Goal: Task Accomplishment & Management: Manage account settings

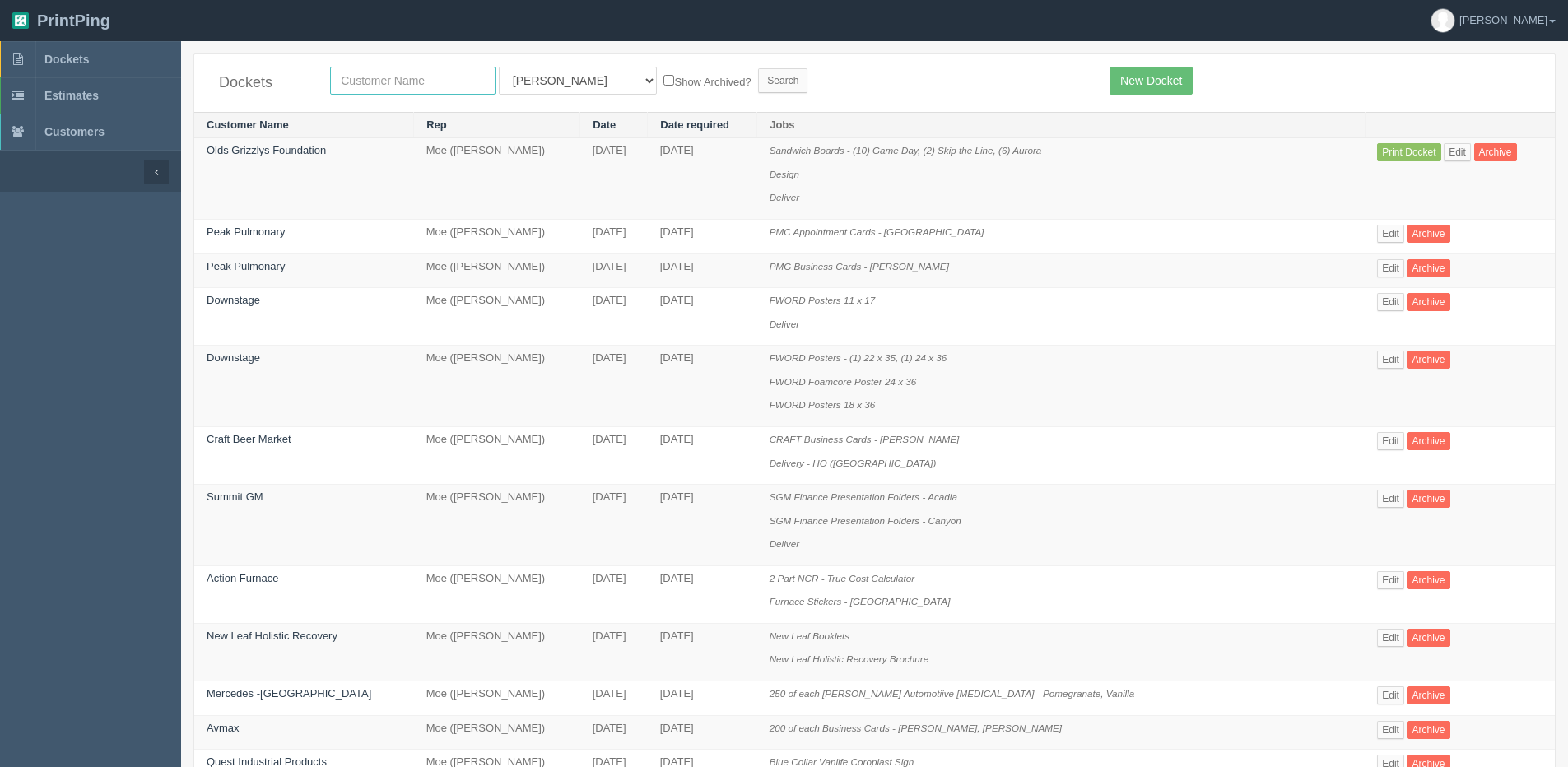
click at [361, 73] on input "text" at bounding box center [412, 80] width 165 height 28
type input "ldi"
click at [758, 68] on input "Search" at bounding box center [782, 80] width 50 height 24
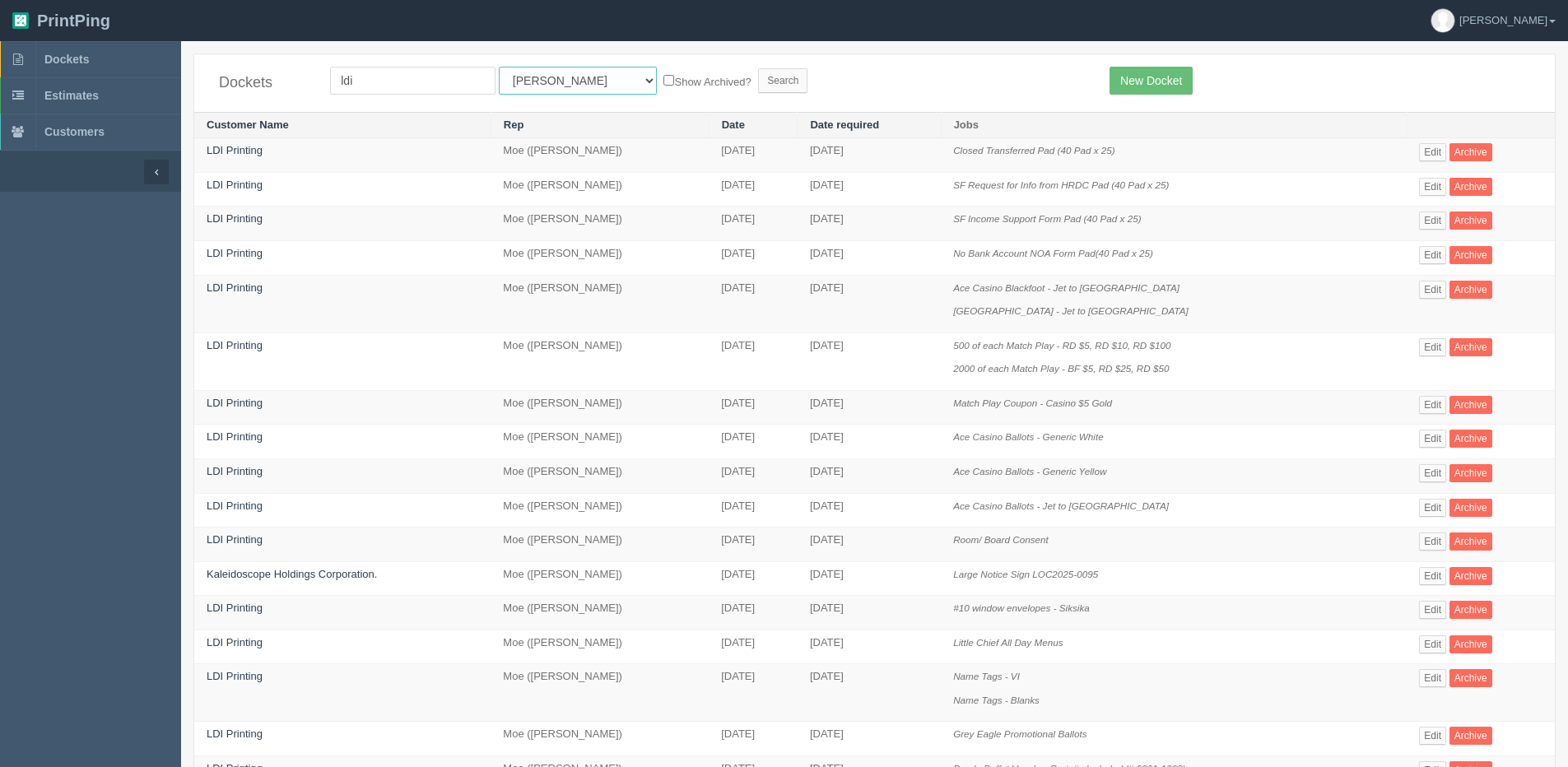
drag, startPoint x: 524, startPoint y: 80, endPoint x: 520, endPoint y: 97, distance: 17.5
click at [524, 80] on select "All Users Ali Ali Test 1 Aly Amy Ankit Arif Brandon Dan France Greg Jim Mark Ma…" at bounding box center [577, 80] width 158 height 28
select select "1"
click at [499, 66] on select "All Users Ali Ali Test 1 Aly Amy Ankit Arif Brandon Dan France Greg Jim Mark Ma…" at bounding box center [577, 80] width 158 height 28
click at [664, 84] on label "Show Archived?" at bounding box center [707, 81] width 87 height 19
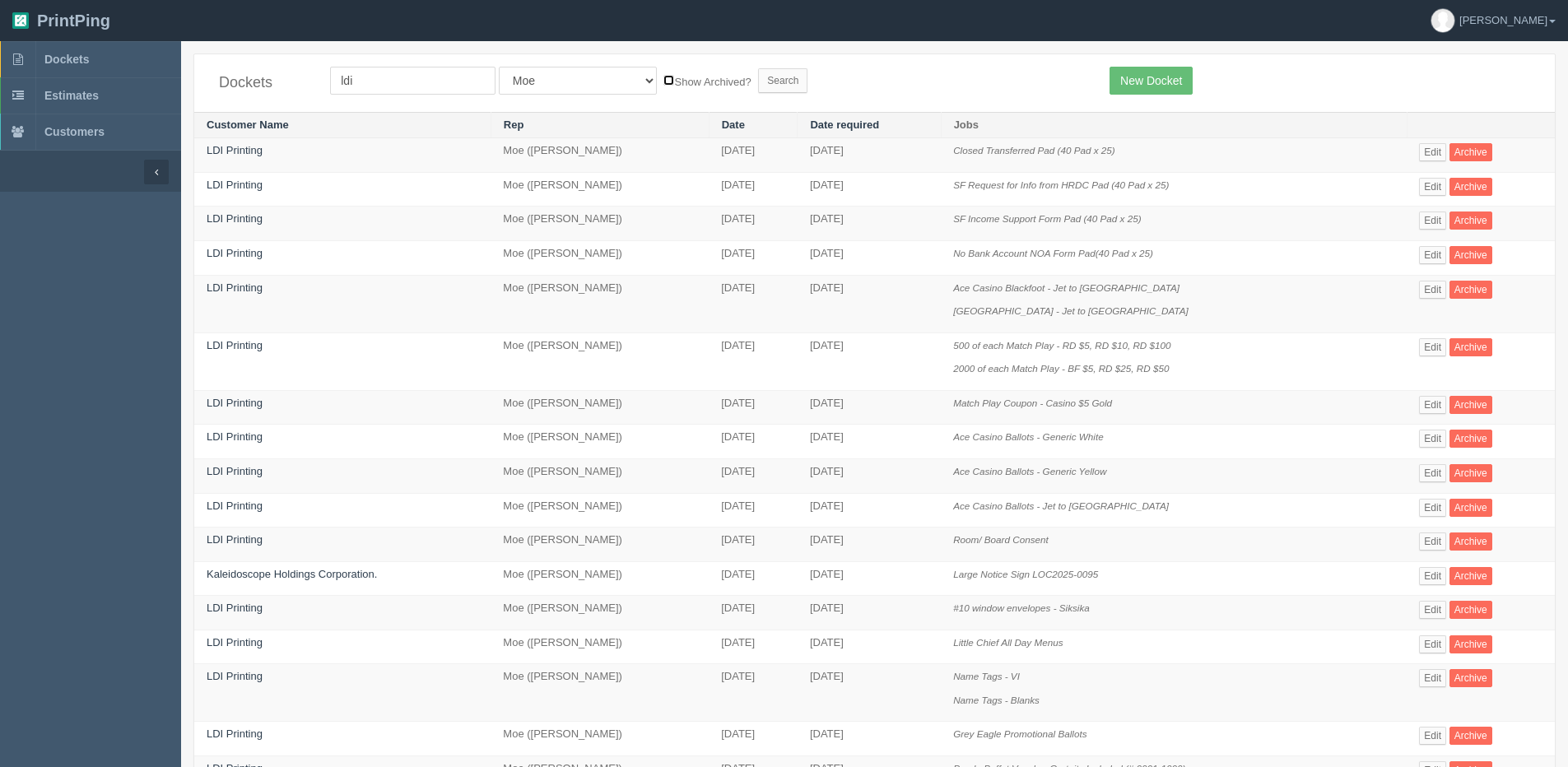
click at [664, 84] on input "Show Archived?" at bounding box center [669, 80] width 10 height 10
checkbox input "true"
click at [758, 73] on input "Search" at bounding box center [782, 80] width 50 height 24
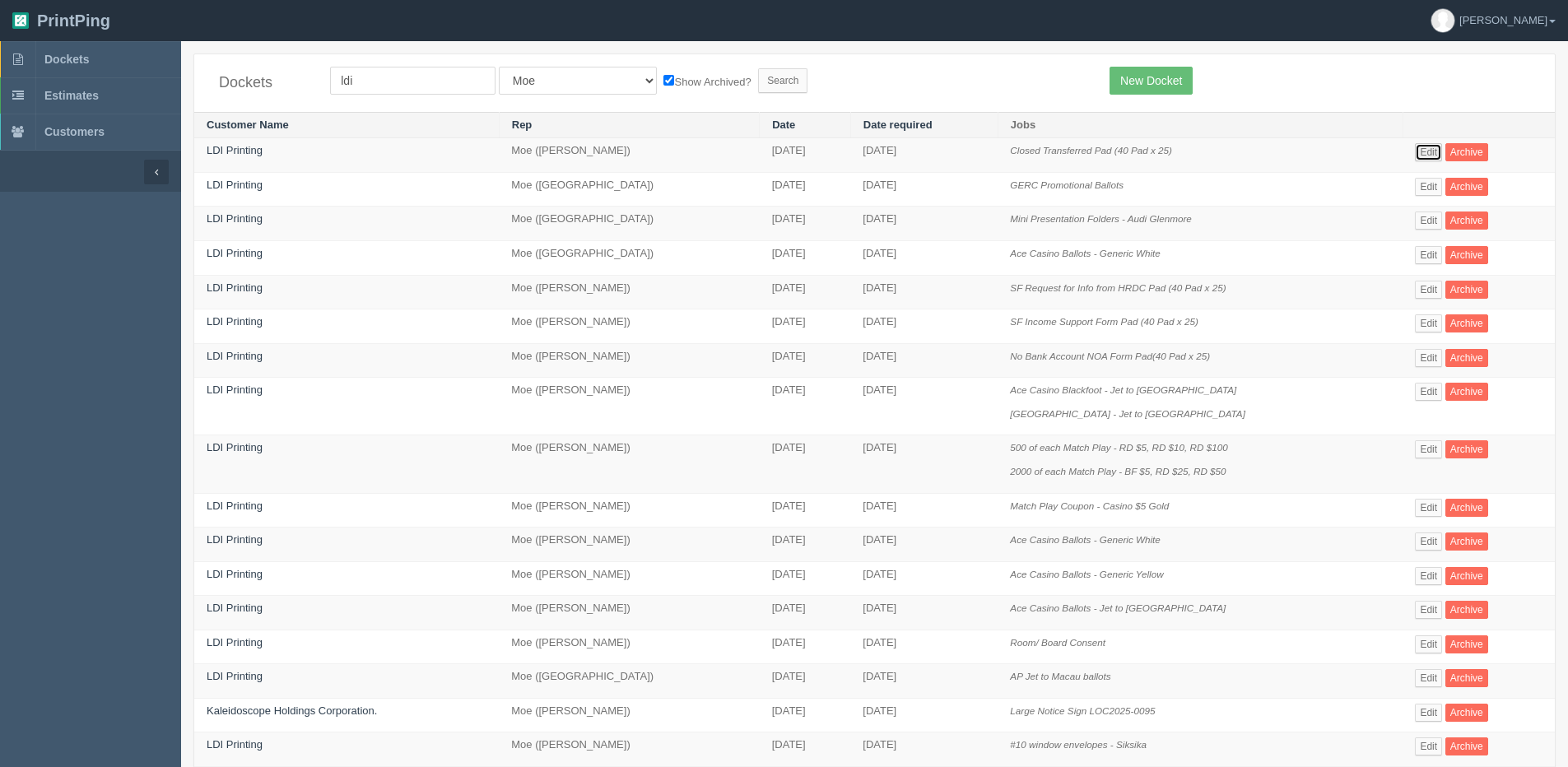
click at [1432, 150] on link "Edit" at bounding box center [1427, 152] width 27 height 18
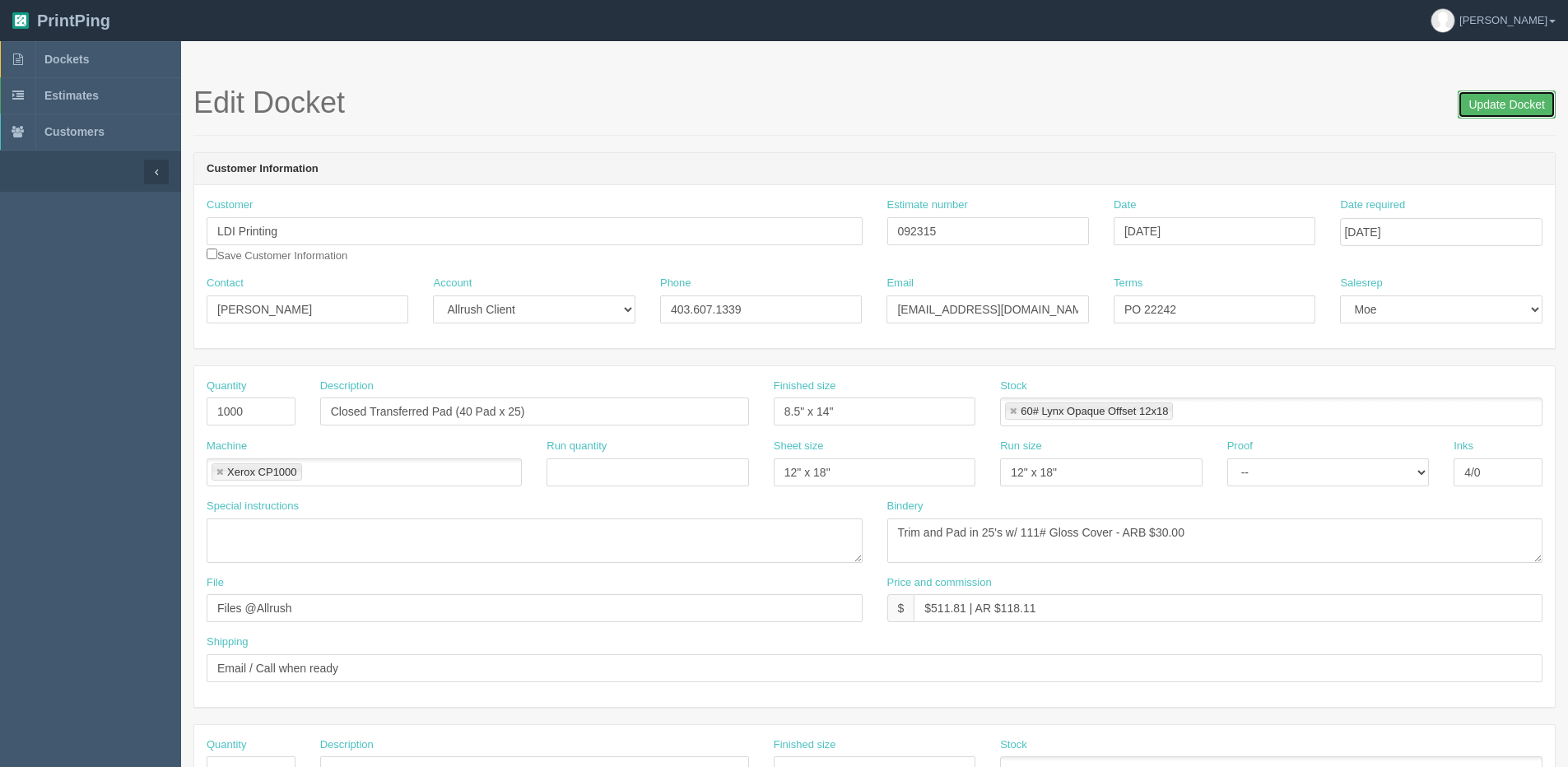
drag, startPoint x: 1508, startPoint y: 107, endPoint x: 1496, endPoint y: 105, distance: 12.2
click at [1506, 107] on input "Update Docket" at bounding box center [1506, 105] width 98 height 28
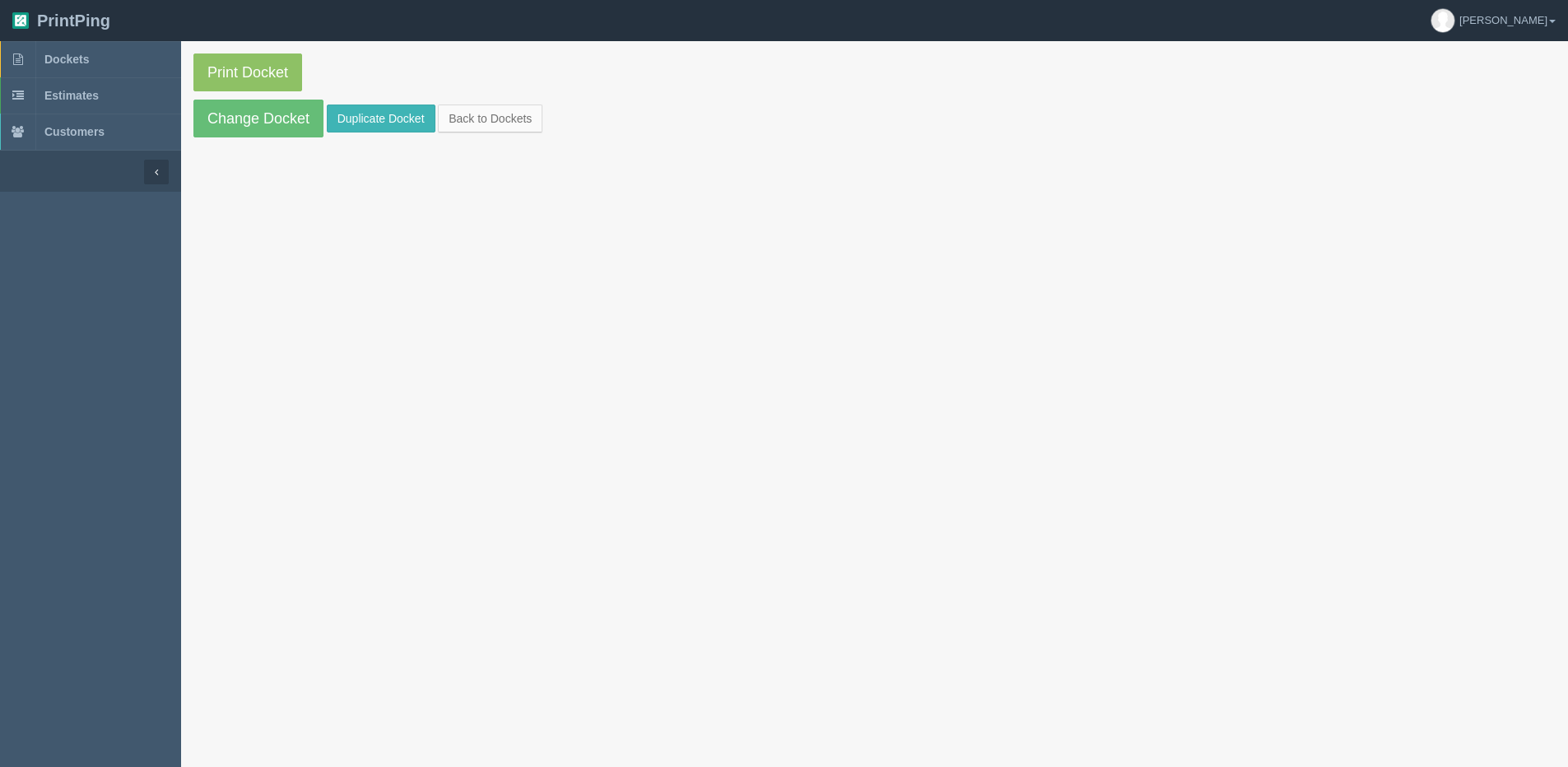
drag, startPoint x: 437, startPoint y: 127, endPoint x: 378, endPoint y: 124, distance: 59.1
click at [434, 127] on section "Print Docket Change Docket Duplicate Docket Back to Dockets" at bounding box center [874, 95] width 1386 height 108
click at [377, 122] on link "Duplicate Docket" at bounding box center [381, 119] width 108 height 28
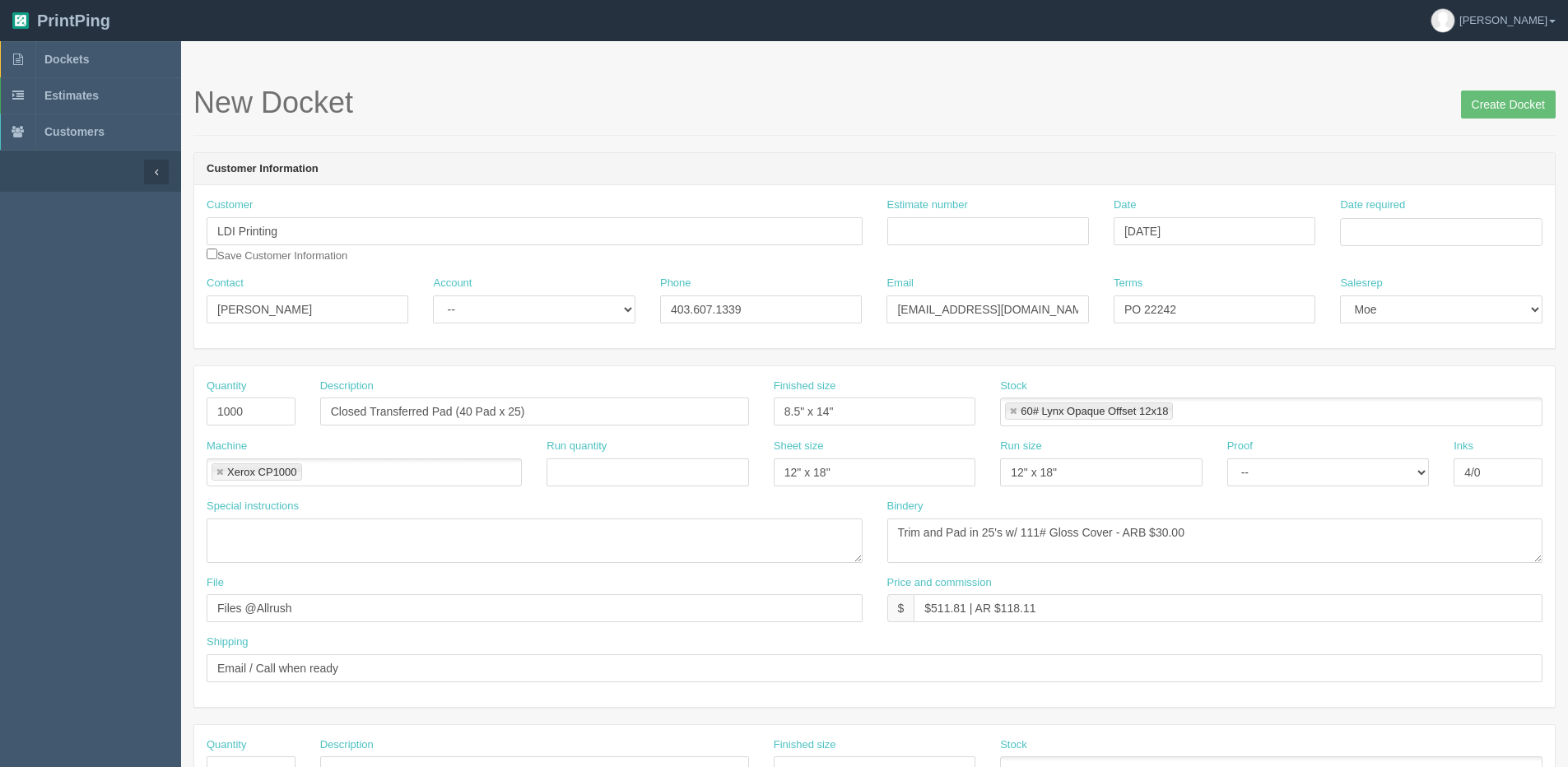
click at [1530, 214] on div "Date required" at bounding box center [1441, 222] width 202 height 49
click at [1441, 228] on input "Date required" at bounding box center [1441, 232] width 202 height 28
click at [1393, 466] on th "Today" at bounding box center [1420, 460] width 153 height 24
click at [1420, 370] on td "17" at bounding box center [1422, 365] width 24 height 24
type input "September 17, 2025"
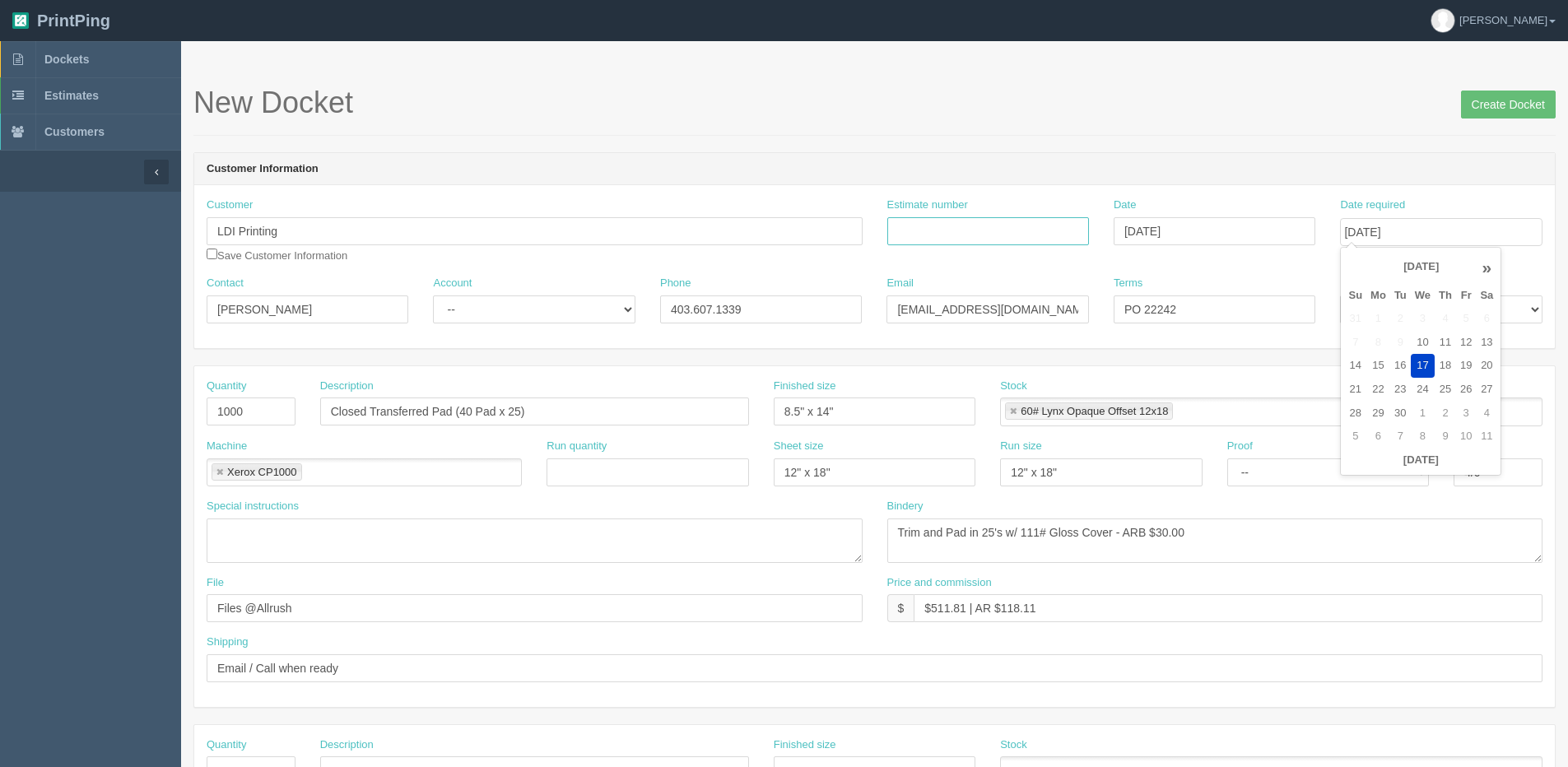
click at [926, 236] on input "Estimate number" at bounding box center [987, 231] width 202 height 28
drag, startPoint x: 428, startPoint y: 410, endPoint x: 35, endPoint y: 410, distance: 393.0
click at [53, 410] on section "Dockets Estimates Customers" at bounding box center [784, 767] width 1568 height 1453
type input "Release Information Pad (40 Pad x 25)"
click at [953, 236] on input "Estimate number" at bounding box center [987, 231] width 202 height 28
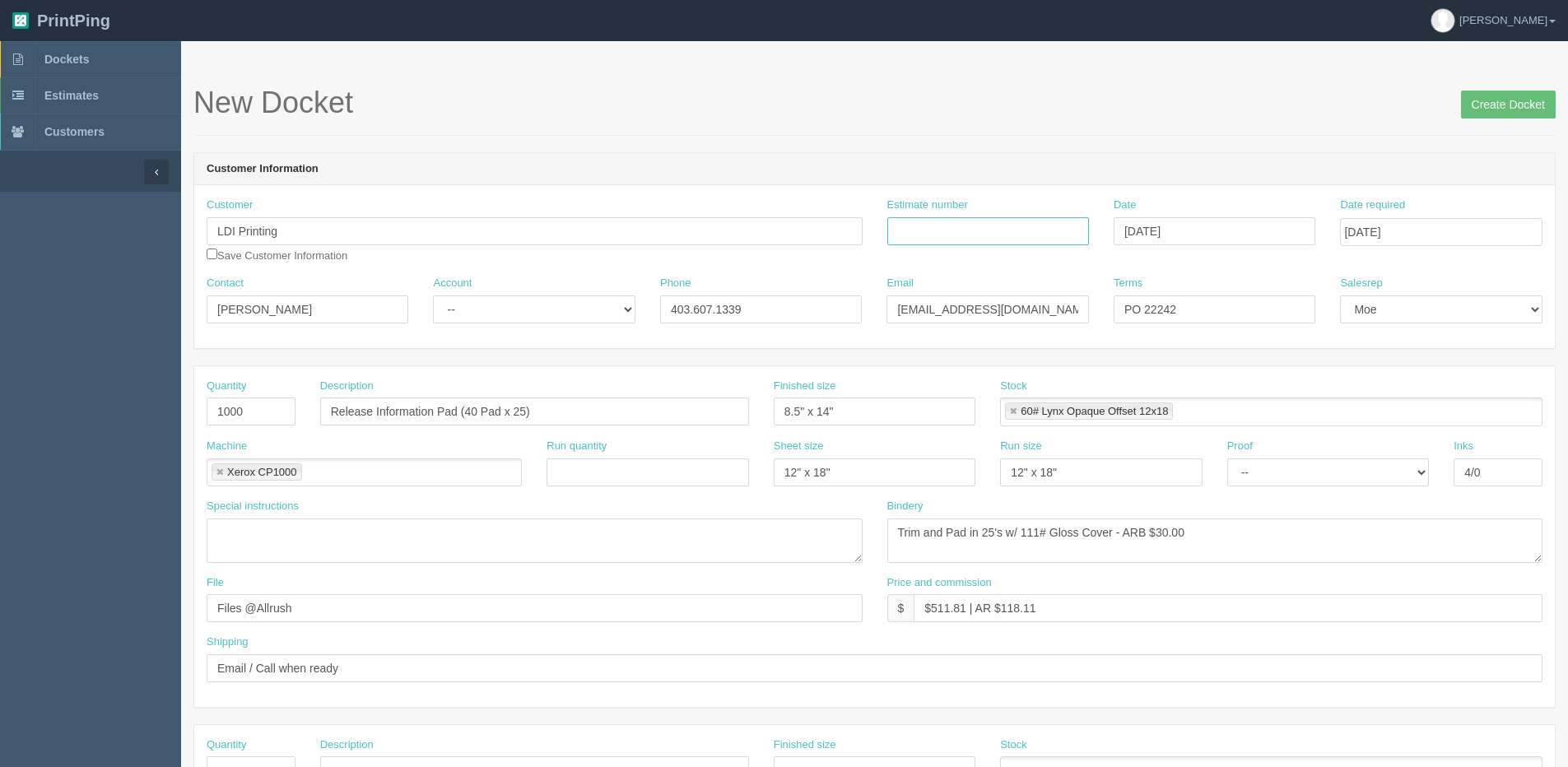
click at [1461, 91] on input "Create Docket" at bounding box center [1508, 105] width 94 height 28
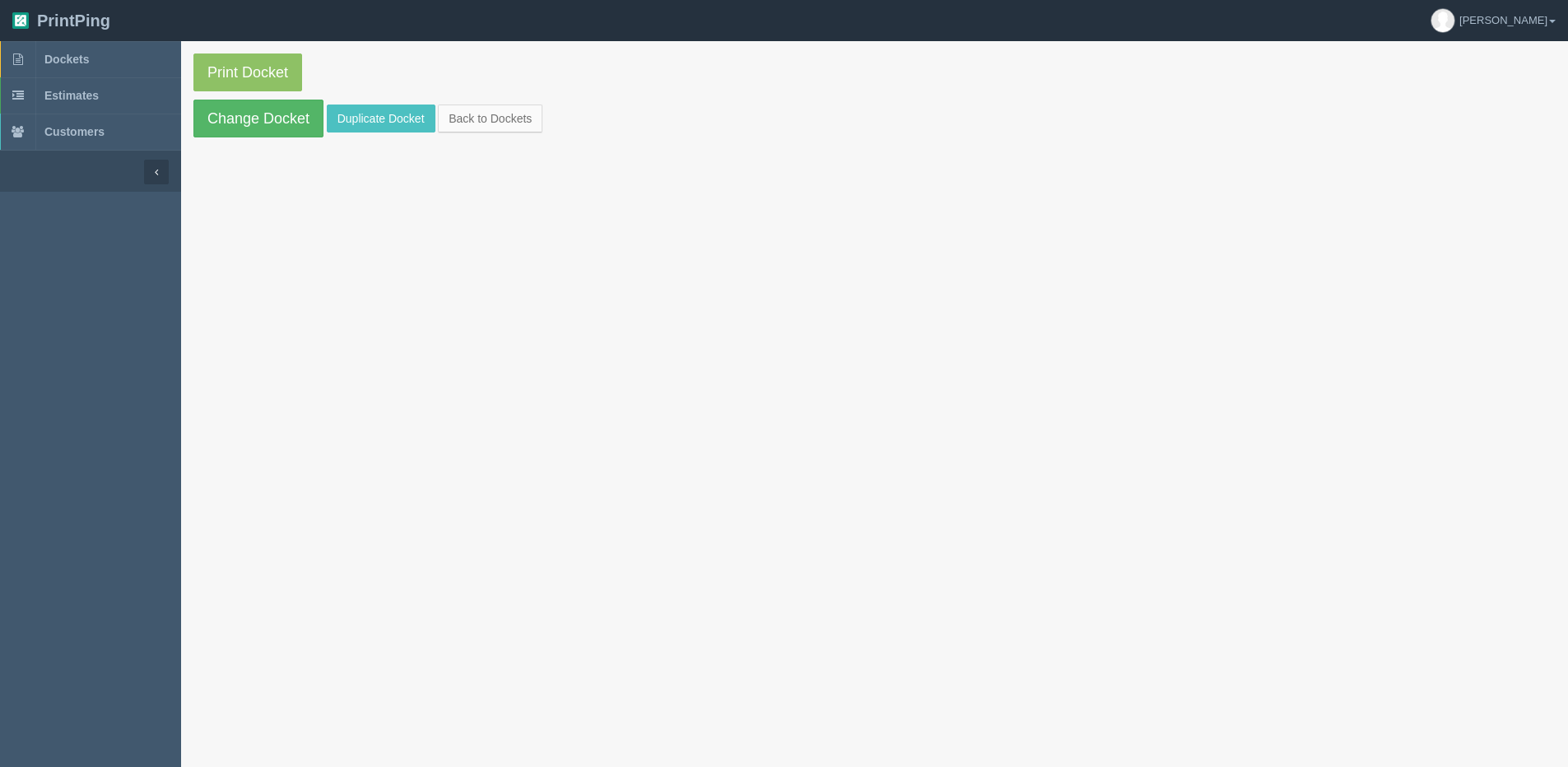
drag, startPoint x: 255, startPoint y: 94, endPoint x: 253, endPoint y: 112, distance: 18.1
click at [255, 94] on section "Print Docket Change Docket Duplicate Docket Back to Dockets" at bounding box center [874, 95] width 1386 height 108
click at [255, 113] on link "Change Docket" at bounding box center [258, 118] width 130 height 38
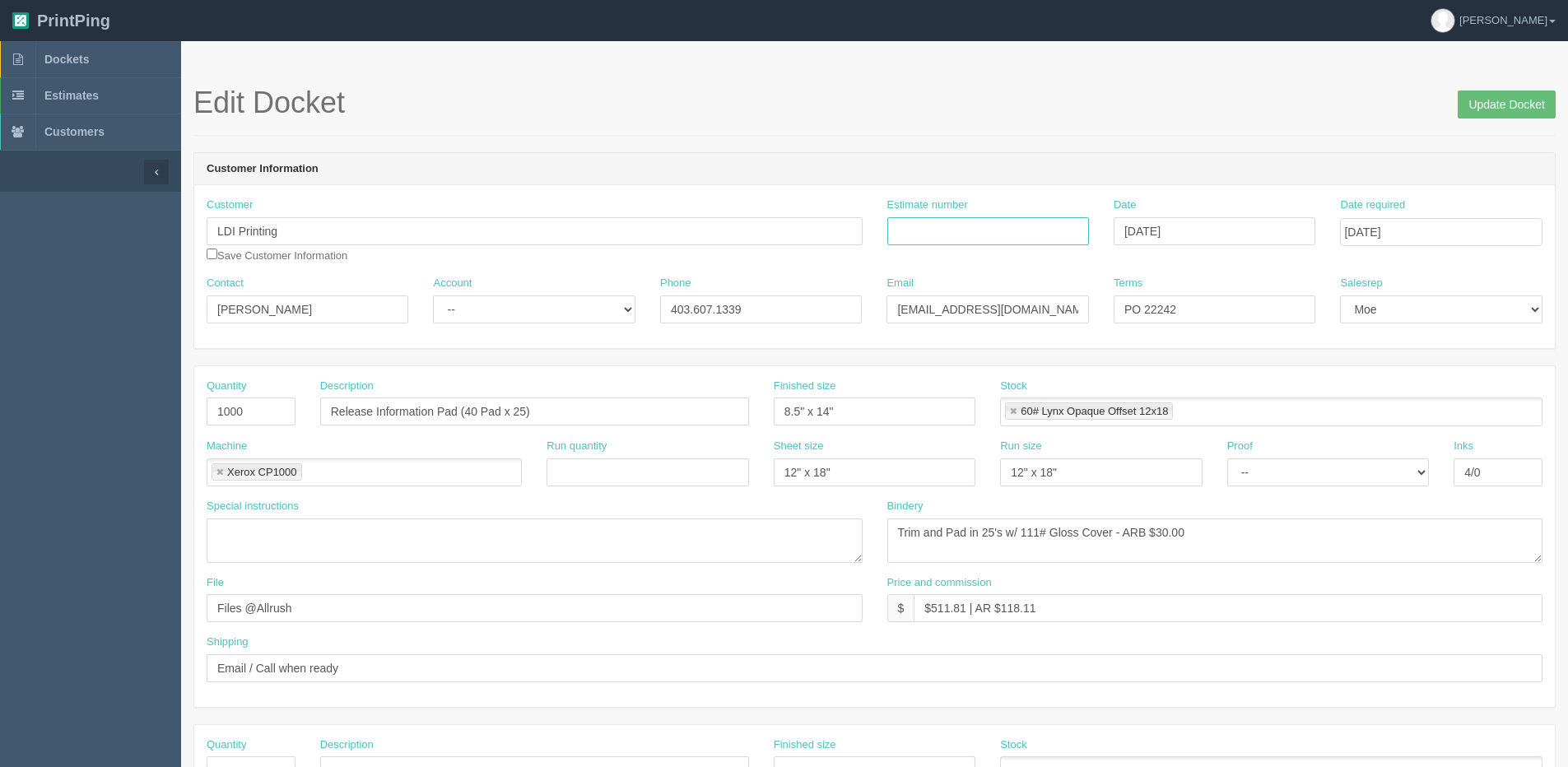
click at [987, 228] on input "Estimate number" at bounding box center [987, 231] width 202 height 28
type input "092468"
drag, startPoint x: 936, startPoint y: 604, endPoint x: 928, endPoint y: 609, distance: 9.4
click at [938, 605] on input "$511.81 | AR $118.11" at bounding box center [1228, 608] width 629 height 28
drag, startPoint x: 932, startPoint y: 611, endPoint x: 966, endPoint y: 613, distance: 34.1
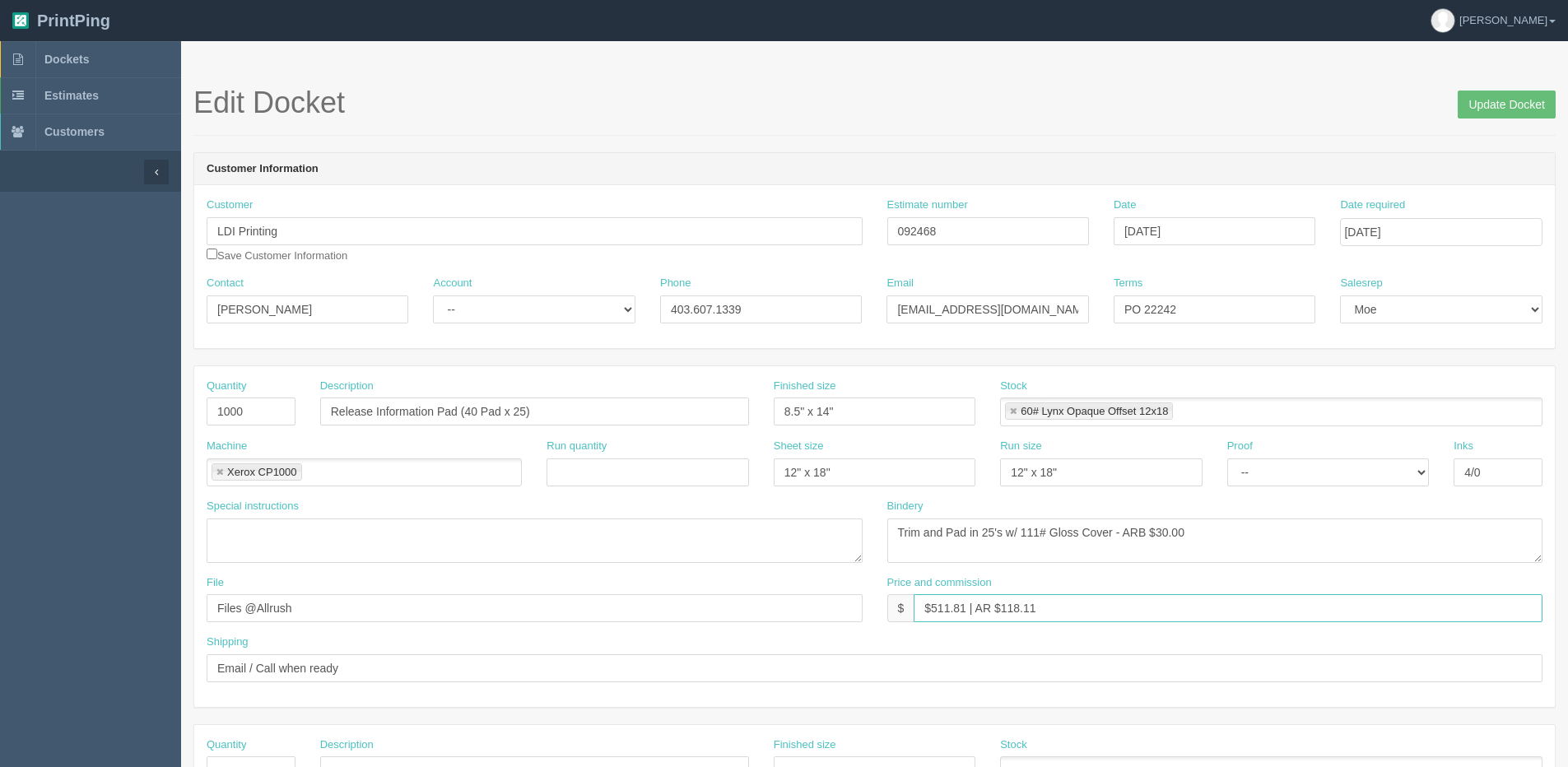
click at [966, 613] on input "$511.81 | AR $118.11" at bounding box center [1228, 608] width 629 height 28
drag, startPoint x: 1003, startPoint y: 608, endPoint x: 1153, endPoint y: 559, distance: 157.8
click at [1153, 559] on div "Quantity 1000 Description Release Information Pad (40 Pad x 25) Finished size 8…" at bounding box center [874, 536] width 1360 height 340
type input "$238.37 | AR $79.46"
drag, startPoint x: 462, startPoint y: 312, endPoint x: 461, endPoint y: 321, distance: 9.1
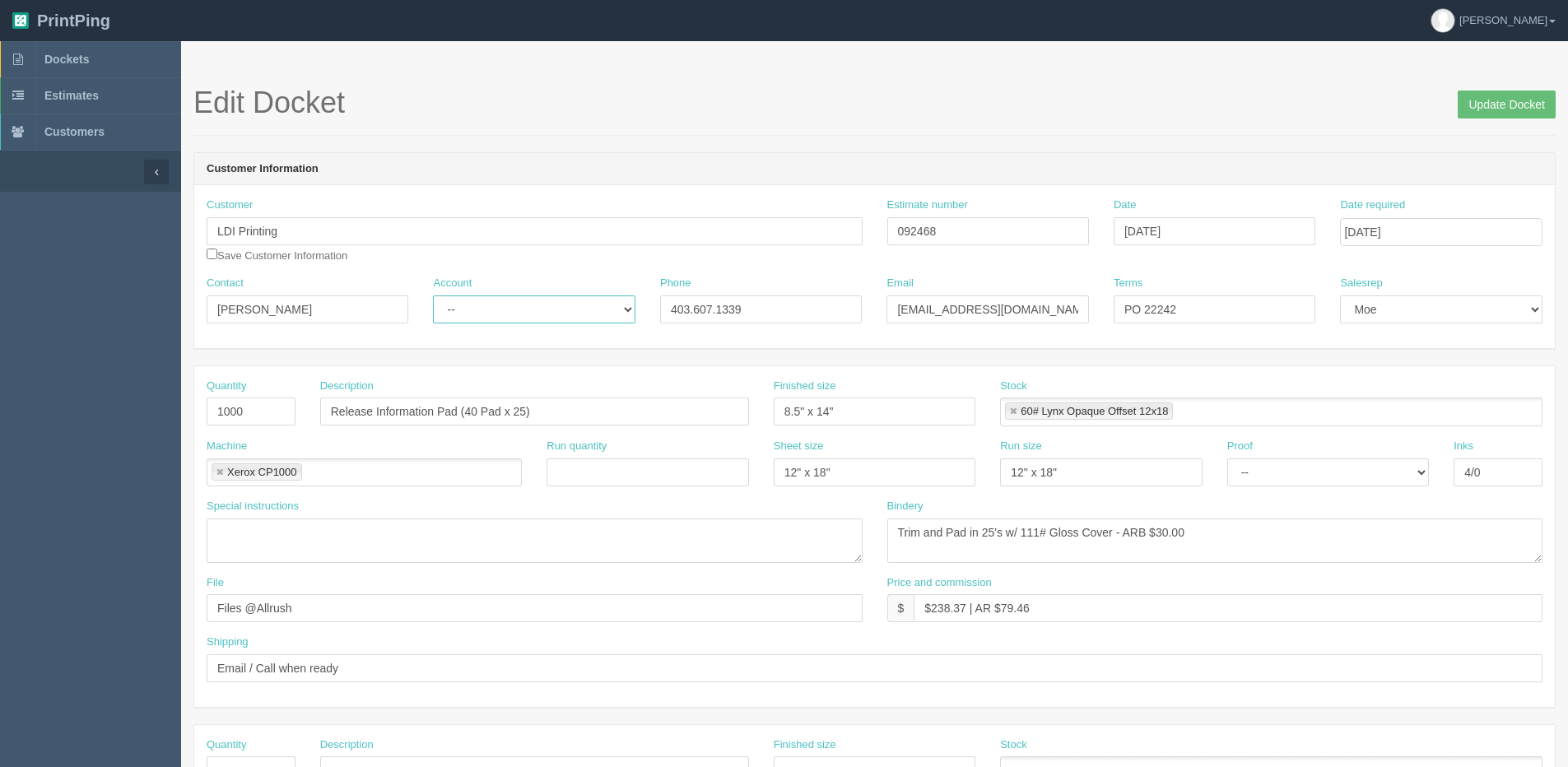
click at [463, 312] on select "-- Existing Client Allrush Client Rep Client" at bounding box center [533, 309] width 202 height 28
select select "Allrush Client"
click at [433, 295] on select "-- Existing Client Allrush Client Rep Client" at bounding box center [533, 309] width 202 height 28
drag, startPoint x: 1469, startPoint y: 113, endPoint x: 1415, endPoint y: 113, distance: 54.0
click at [1467, 113] on input "Update Docket" at bounding box center [1506, 105] width 98 height 28
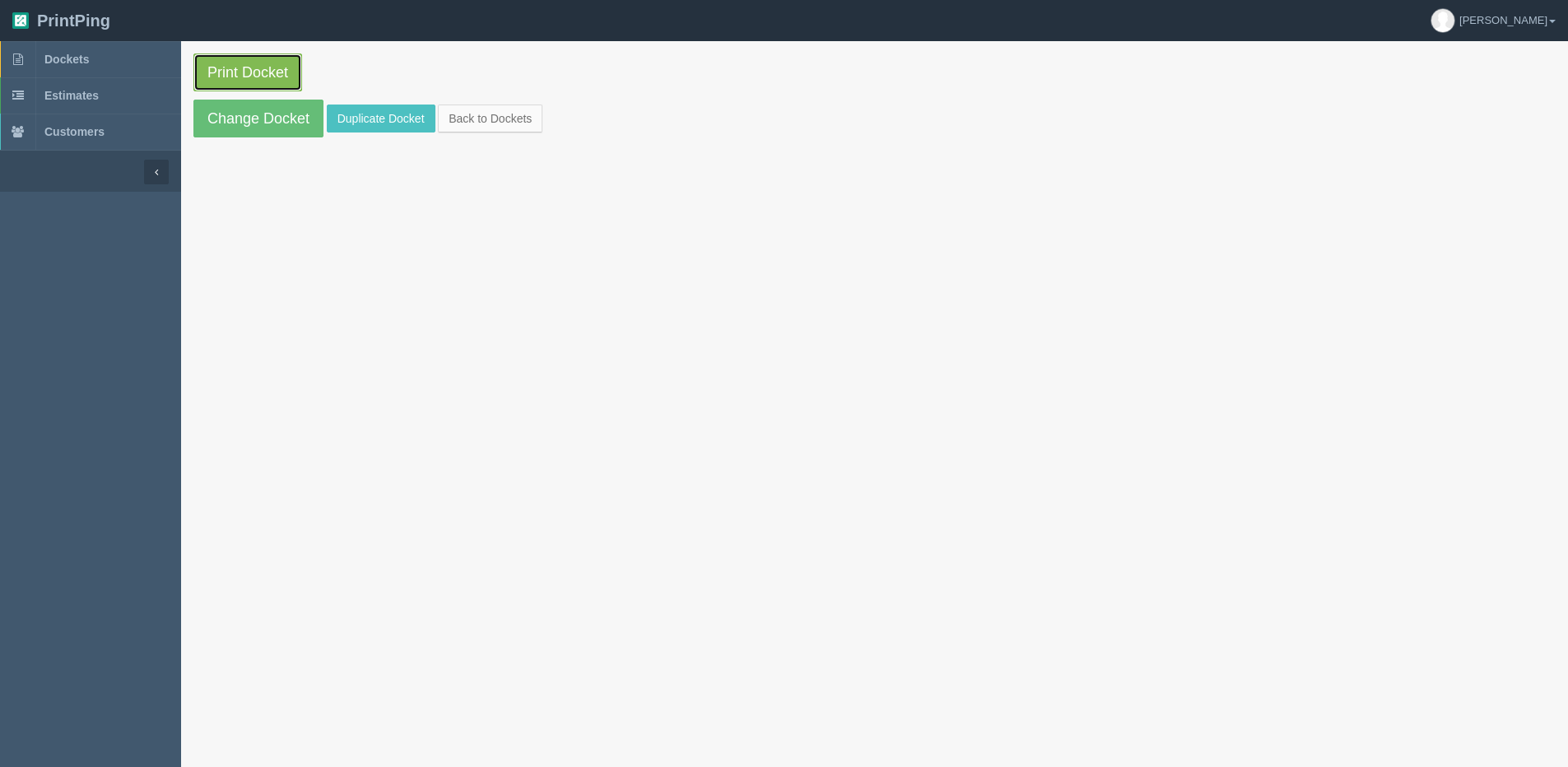
click at [224, 79] on link "Print Docket" at bounding box center [248, 72] width 108 height 38
drag, startPoint x: 504, startPoint y: 118, endPoint x: 477, endPoint y: 118, distance: 27.0
click at [504, 118] on link "Back to Dockets" at bounding box center [490, 119] width 105 height 28
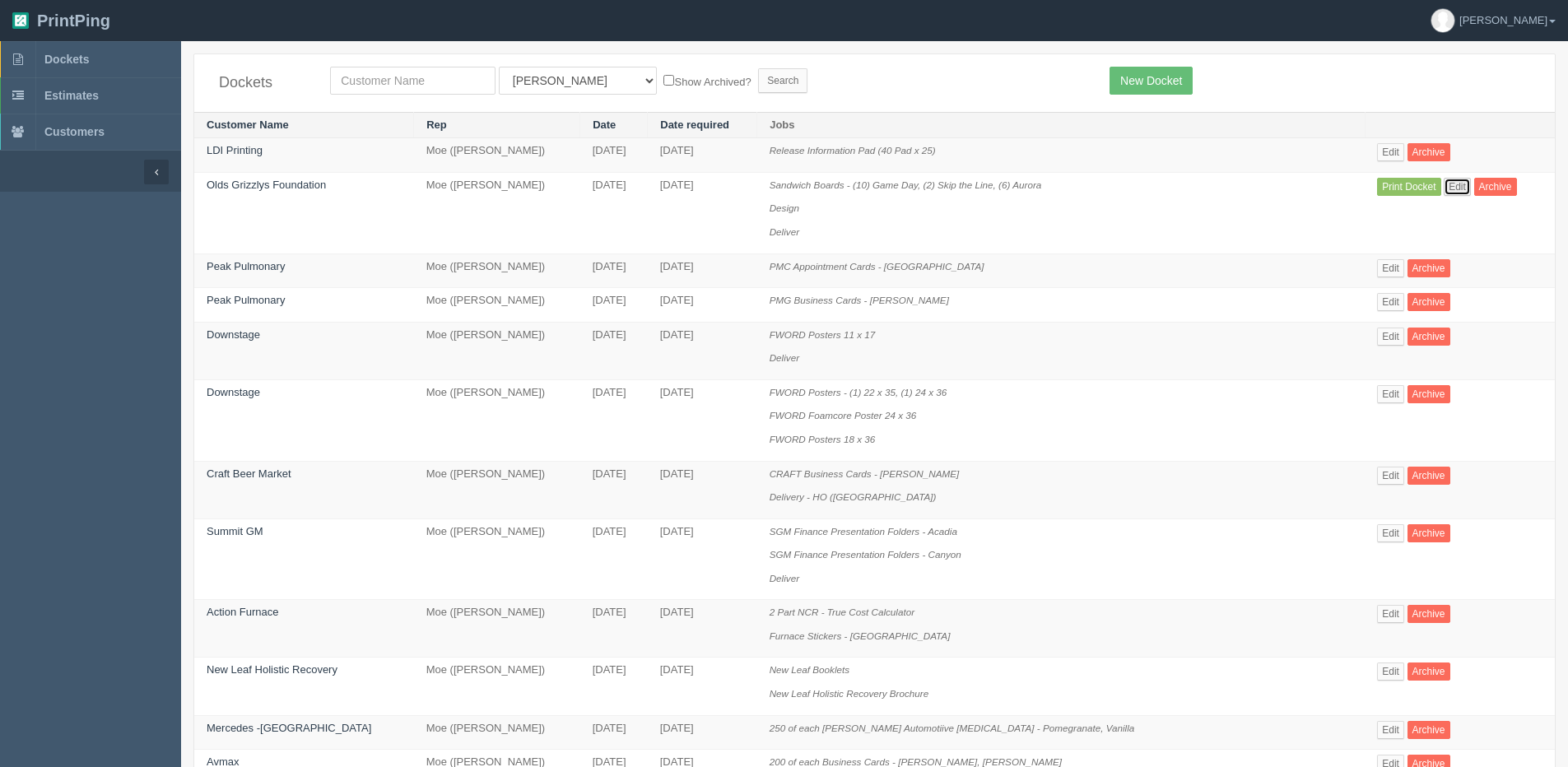
click at [1443, 181] on link "Edit" at bounding box center [1456, 187] width 27 height 18
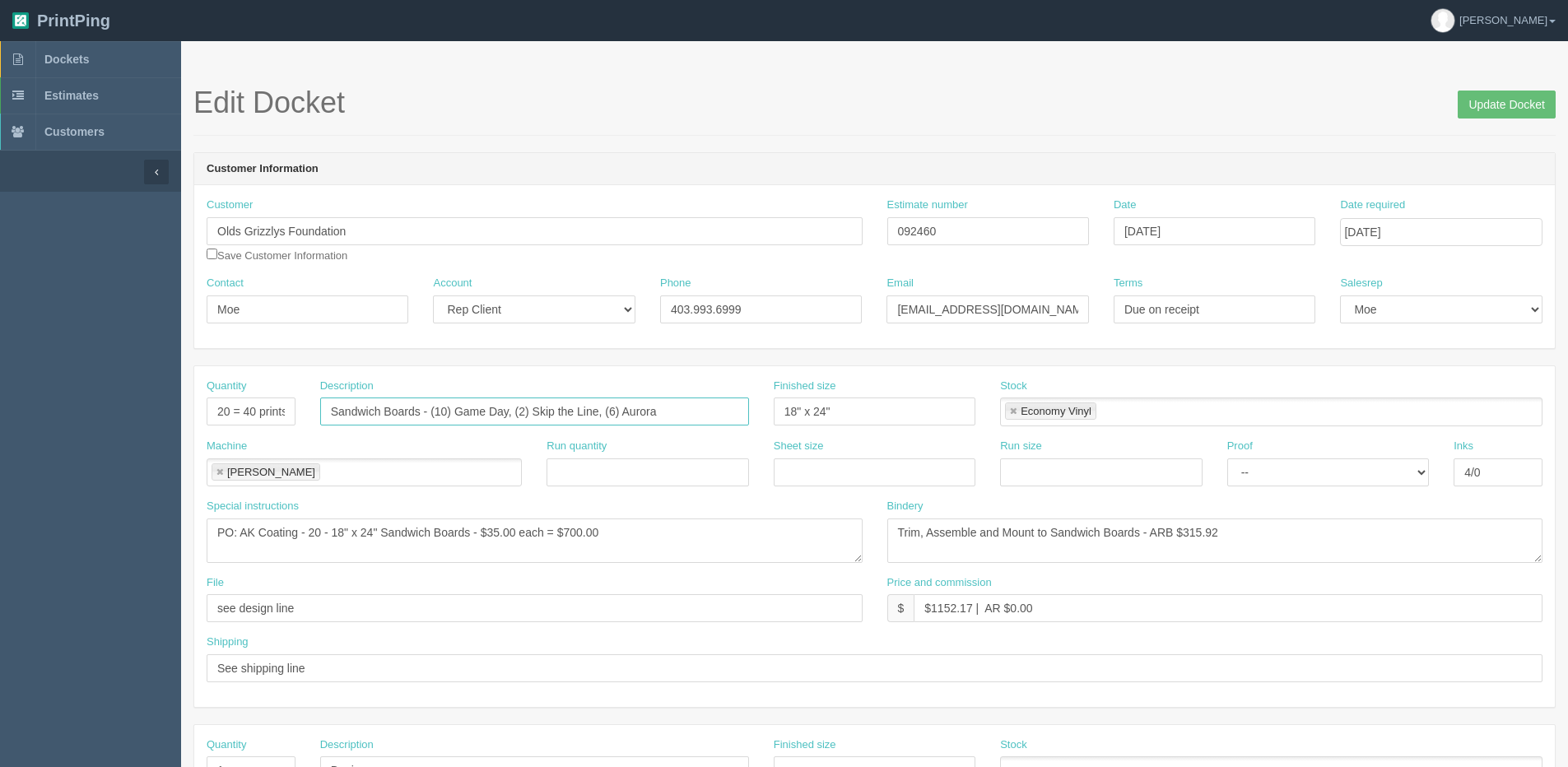
click at [664, 410] on input "Sandwich Boards - (10) Game Day, (2) Skip the Line, (6) Aurora" at bounding box center [534, 411] width 429 height 28
click at [667, 408] on input "Sandwich Boards - (10) Game Day, (2) Skip the Line, (6) Aurora, ___________" at bounding box center [534, 411] width 429 height 28
type input "Sandwich Boards - (10) Game Day, (2) Skip the Line, (6) Aurora, (2)___________"
click at [1482, 98] on input "Update Docket" at bounding box center [1506, 105] width 98 height 28
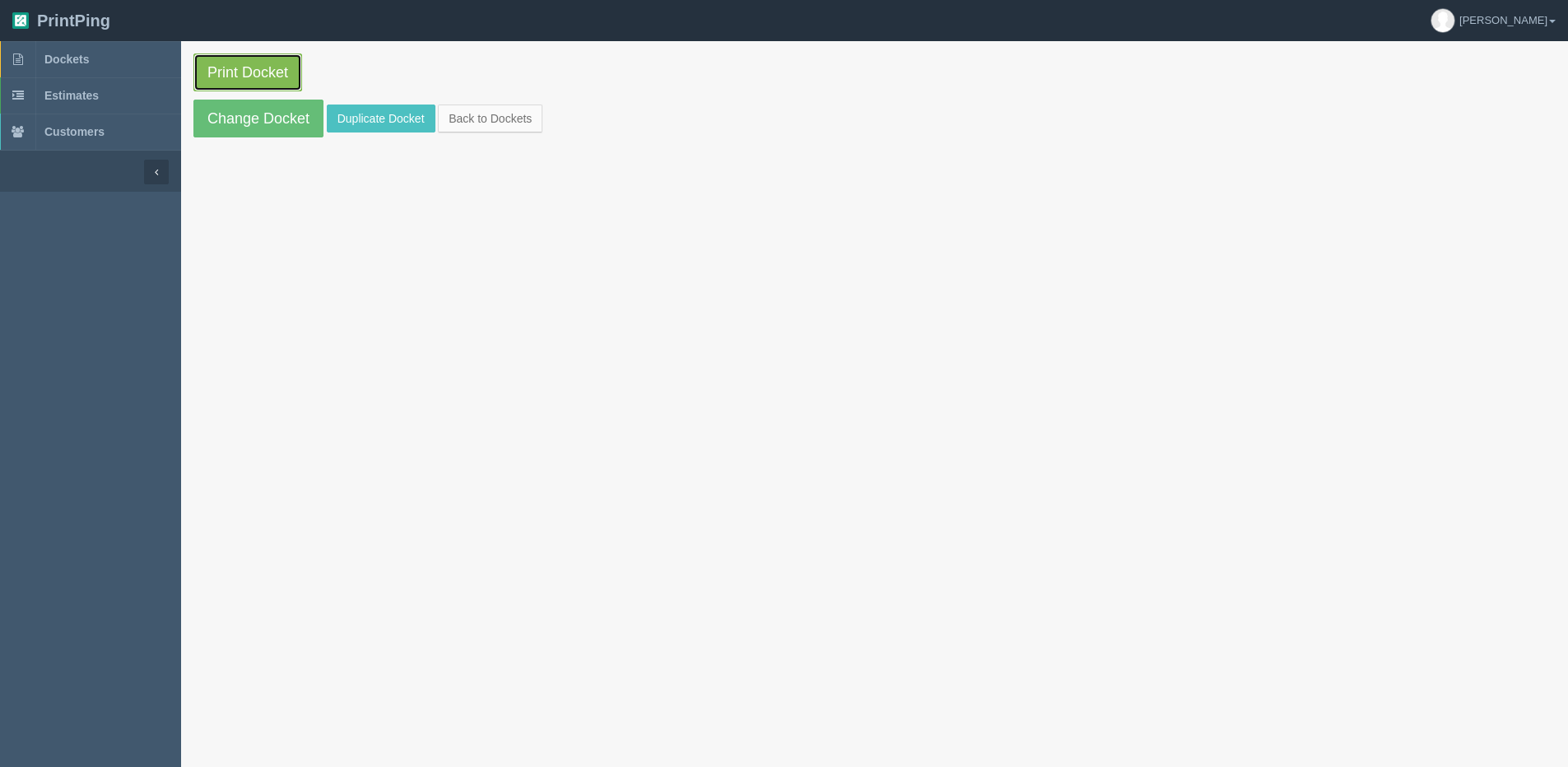
click at [224, 79] on link "Print Docket" at bounding box center [248, 72] width 108 height 38
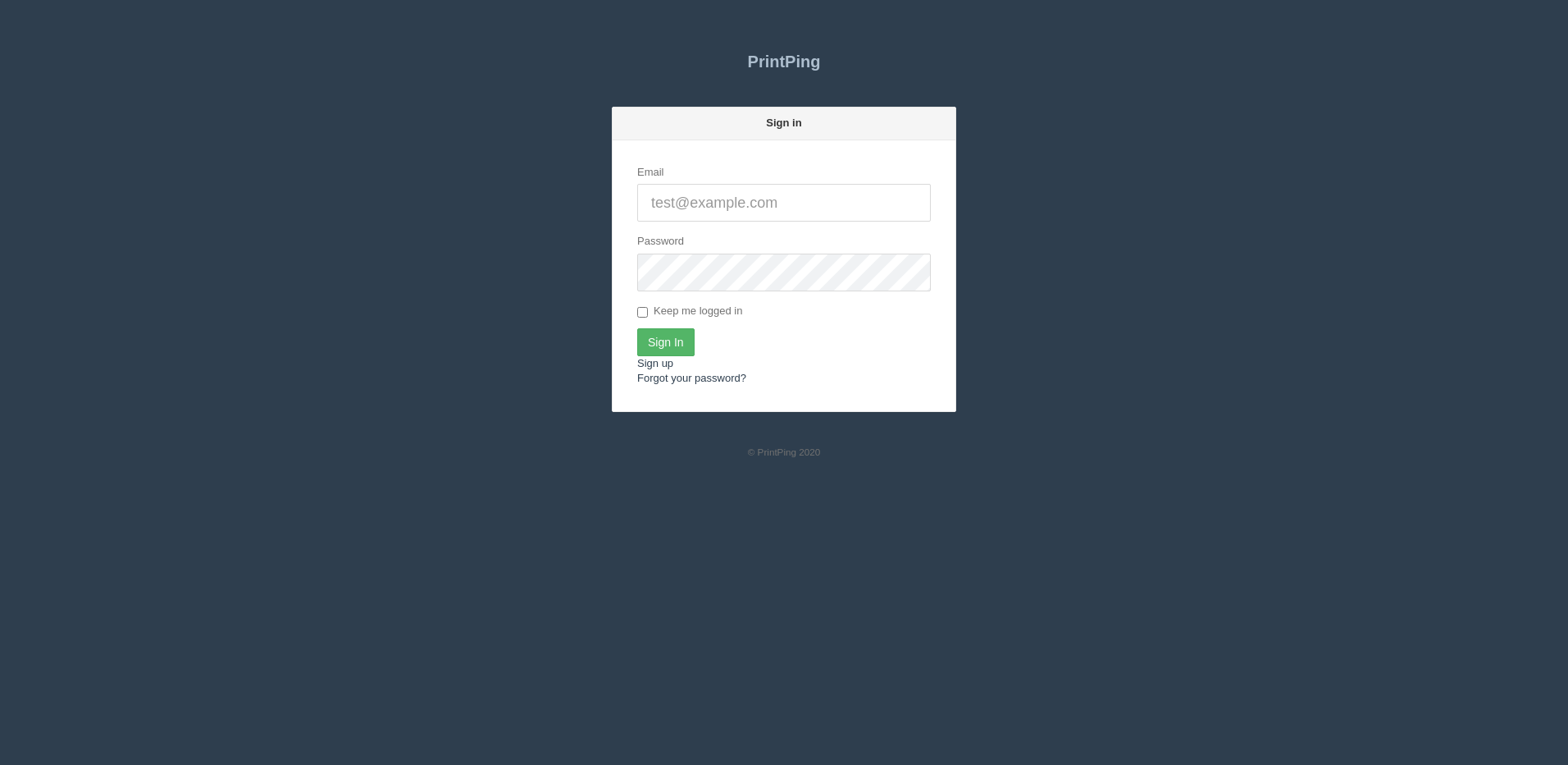
type input "[PERSON_NAME][EMAIL_ADDRESS][DOMAIN_NAME]"
click at [683, 347] on input "Sign In" at bounding box center [666, 342] width 57 height 28
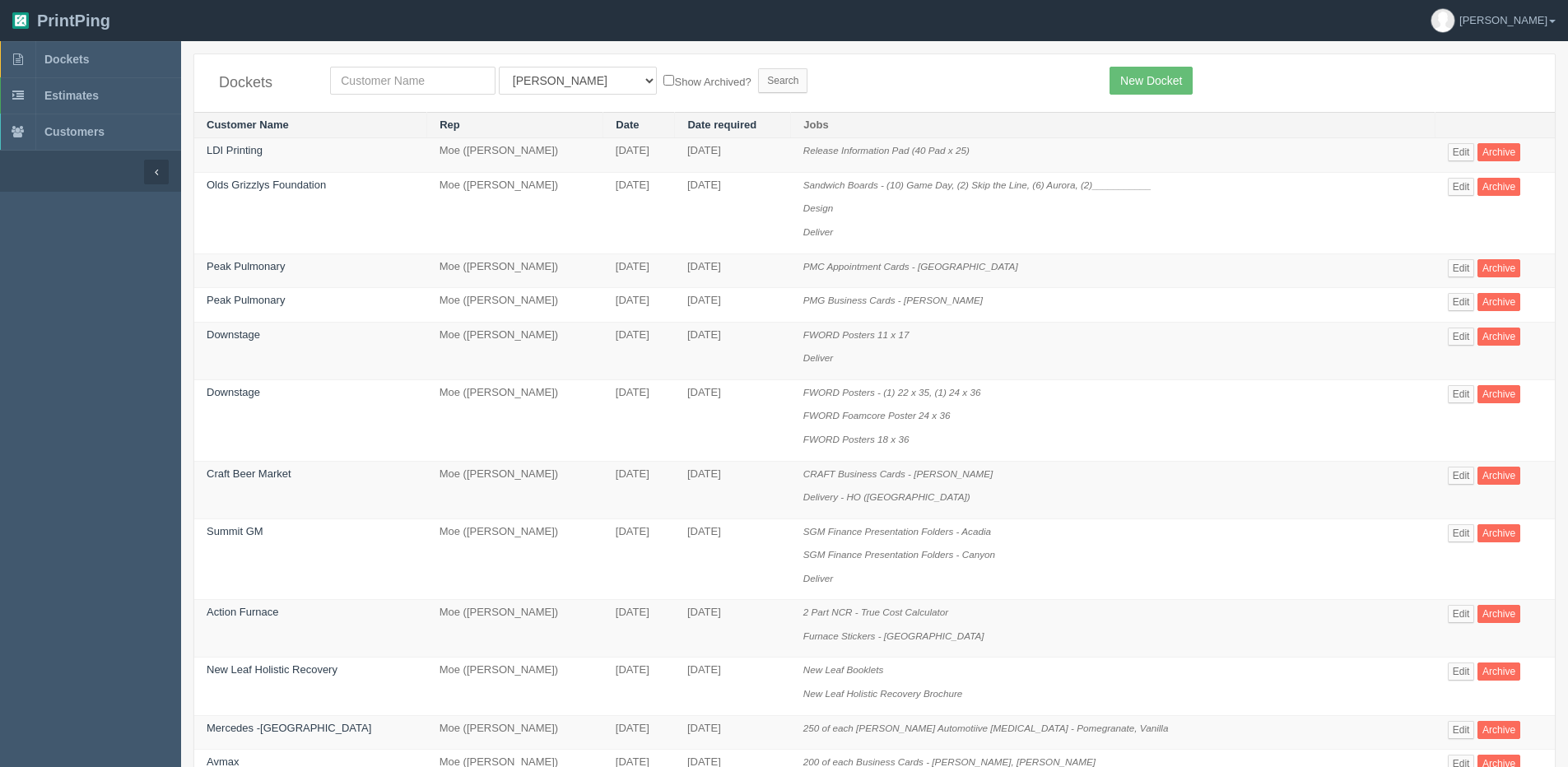
drag, startPoint x: 331, startPoint y: 96, endPoint x: 346, endPoint y: 90, distance: 16.2
click at [331, 96] on div "Dockets All Users [PERSON_NAME] Test 1 [PERSON_NAME] [PERSON_NAME] [PERSON_NAME…" at bounding box center [874, 83] width 1360 height 58
click at [381, 79] on input "text" at bounding box center [412, 80] width 165 height 28
type input "smart layer"
click at [758, 68] on input "Search" at bounding box center [782, 80] width 50 height 24
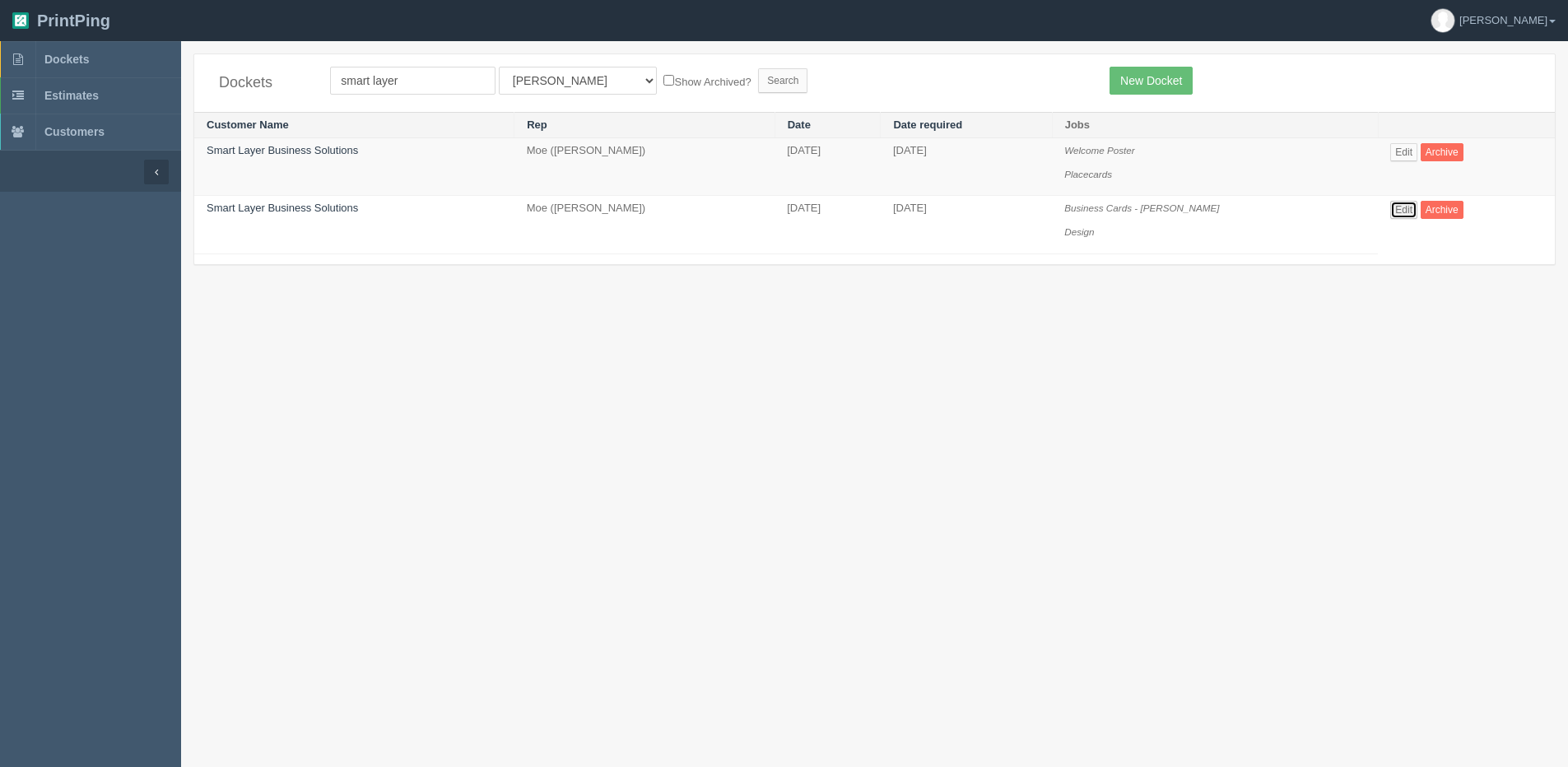
click at [1399, 209] on link "Edit" at bounding box center [1403, 209] width 27 height 18
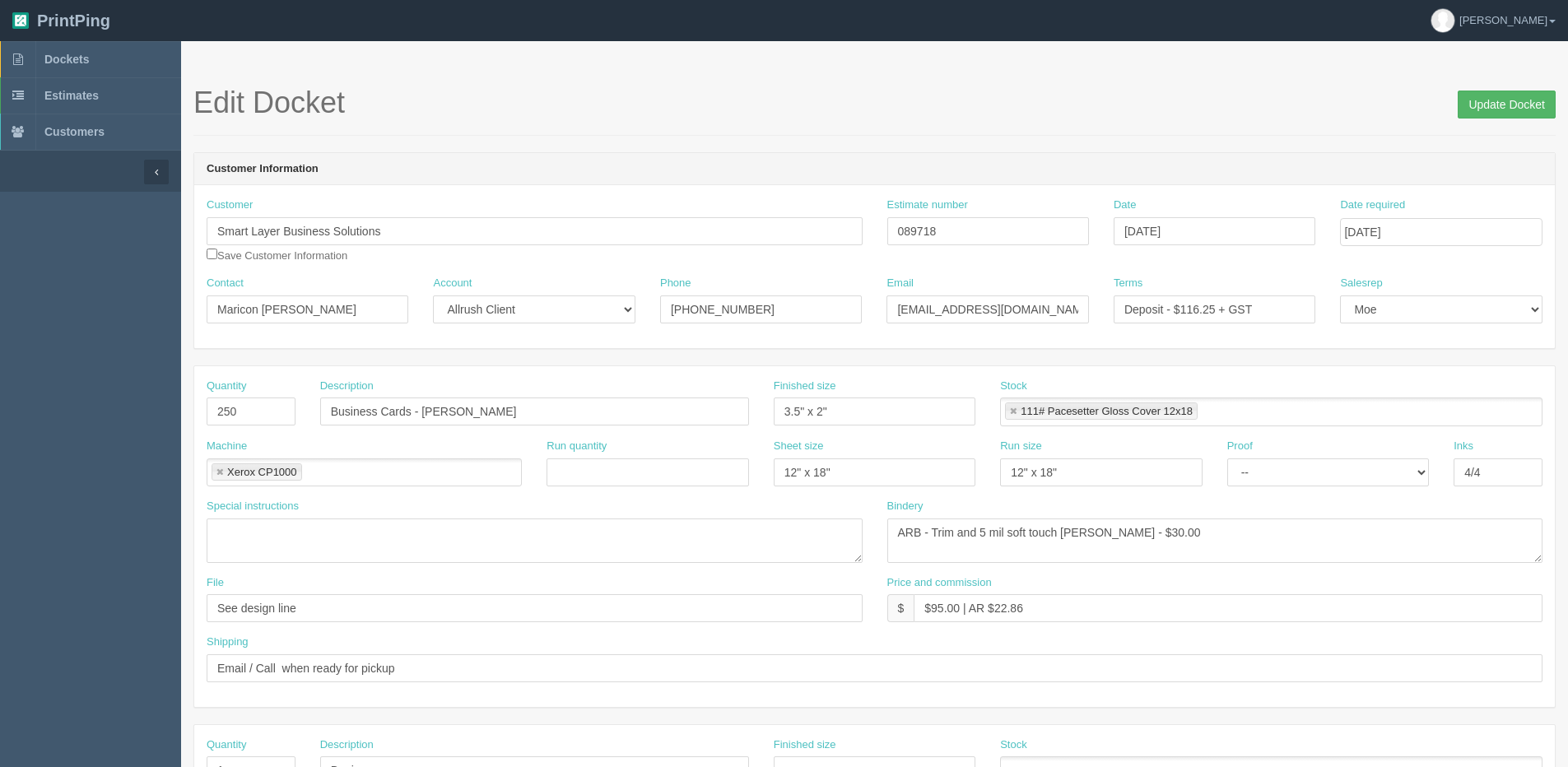
drag, startPoint x: 1542, startPoint y: 127, endPoint x: 1542, endPoint y: 116, distance: 11.0
click at [1542, 127] on div "Edit Docket Update Docket" at bounding box center [875, 111] width 1362 height 50
